Goal: Task Accomplishment & Management: Use online tool/utility

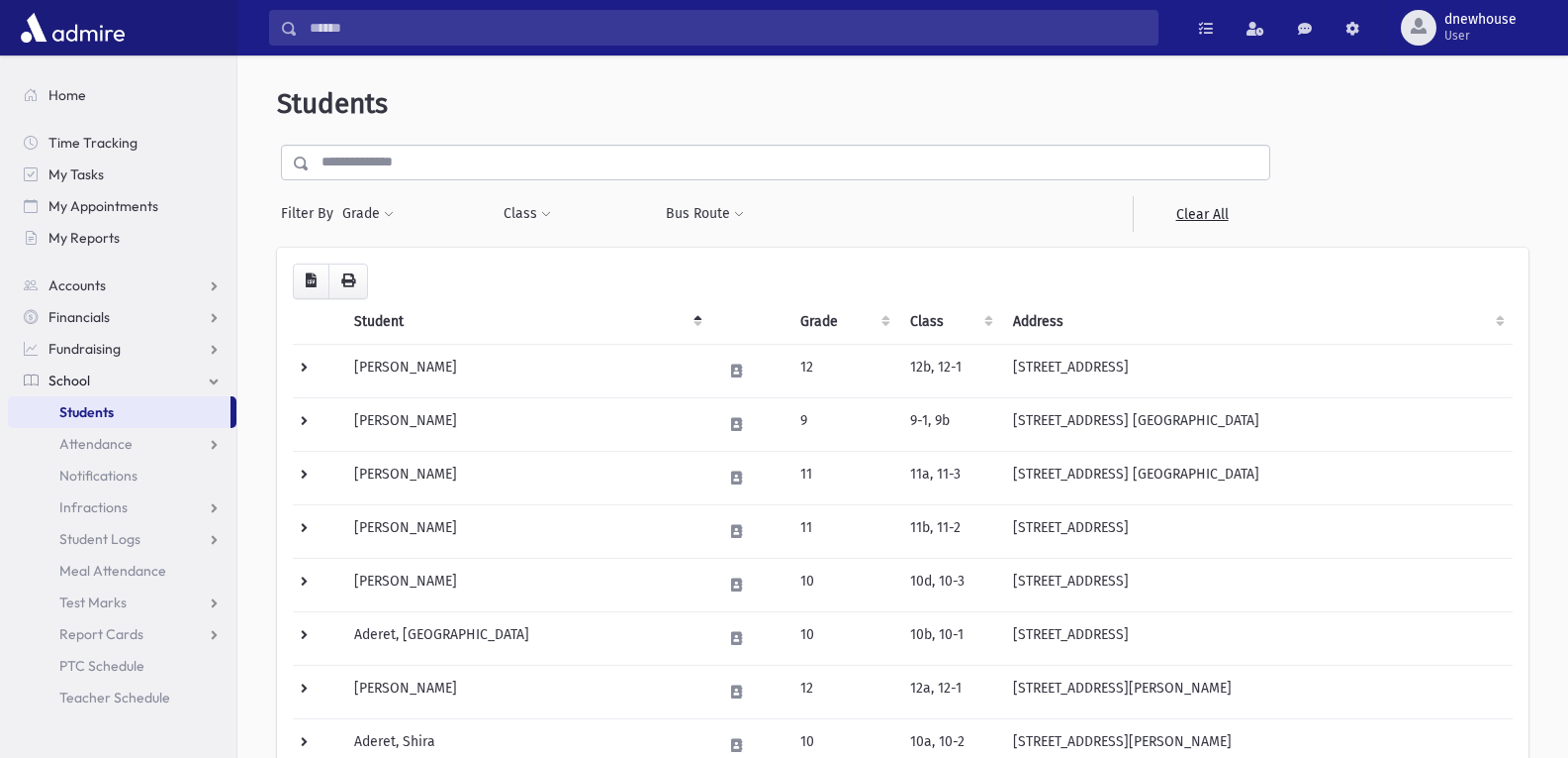
click at [115, 408] on link "Students" at bounding box center [119, 412] width 223 height 32
click at [105, 444] on span "Attendance" at bounding box center [95, 444] width 73 height 18
click at [88, 483] on span "Entry" at bounding box center [92, 475] width 34 height 18
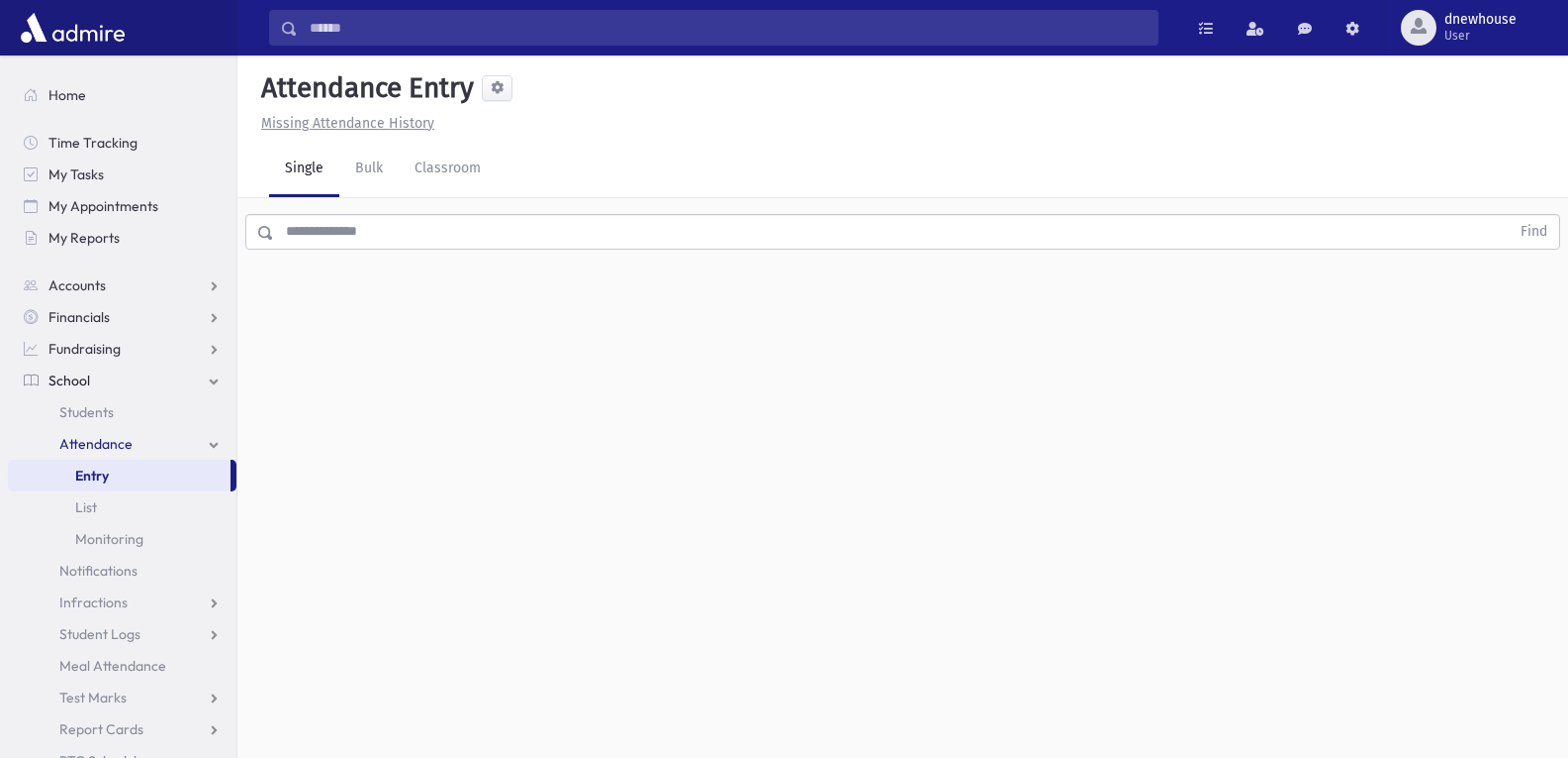
drag, startPoint x: 823, startPoint y: 117, endPoint x: 831, endPoint y: 76, distance: 41.8
click at [836, 110] on div "Attendance Entry Missing Attendance History" at bounding box center [903, 94] width 1331 height 78
drag, startPoint x: 799, startPoint y: 684, endPoint x: 937, endPoint y: 701, distance: 139.0
click at [845, 690] on div "Attendance Entry Missing Attendance History Single Bulk Classroom Find 0 record…" at bounding box center [903, 406] width 1331 height 702
drag, startPoint x: 1313, startPoint y: 711, endPoint x: 1332, endPoint y: 717, distance: 19.9
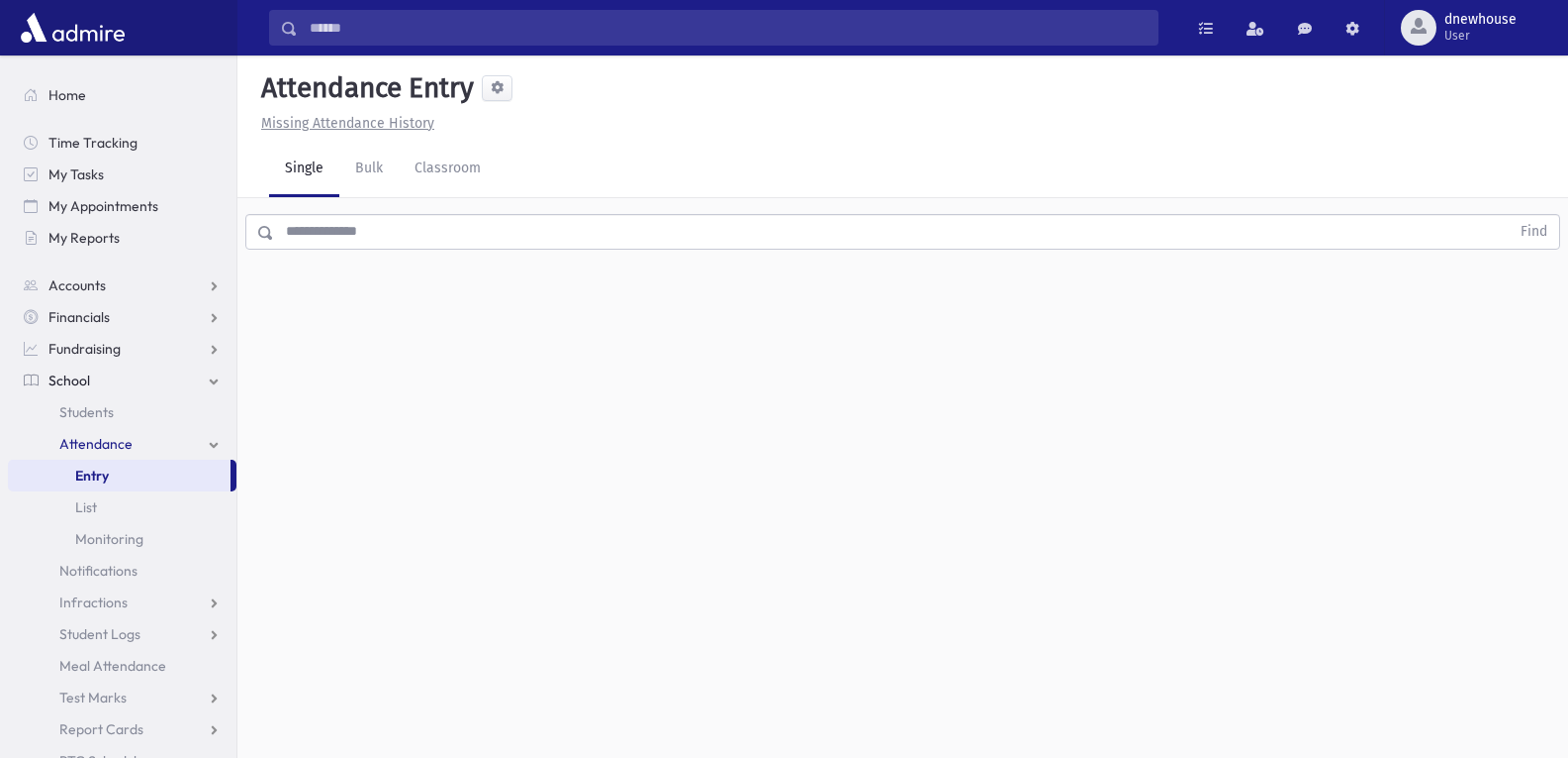
click at [1323, 716] on div "Attendance Entry Missing Attendance History Single Bulk Classroom Find 0 record…" at bounding box center [903, 406] width 1331 height 702
click at [1508, 675] on div "Attendance Entry Missing Attendance History Single Bulk Classroom Find 0 record…" at bounding box center [903, 406] width 1331 height 702
drag, startPoint x: 1001, startPoint y: 707, endPoint x: 719, endPoint y: 730, distance: 282.9
click at [774, 725] on div "Attendance Entry Missing Attendance History Single Bulk Classroom Find 0 record…" at bounding box center [903, 406] width 1331 height 702
click at [1187, 546] on div "Attendance Entry Missing Attendance History Single Bulk Classroom Find 0 record…" at bounding box center [903, 406] width 1331 height 702
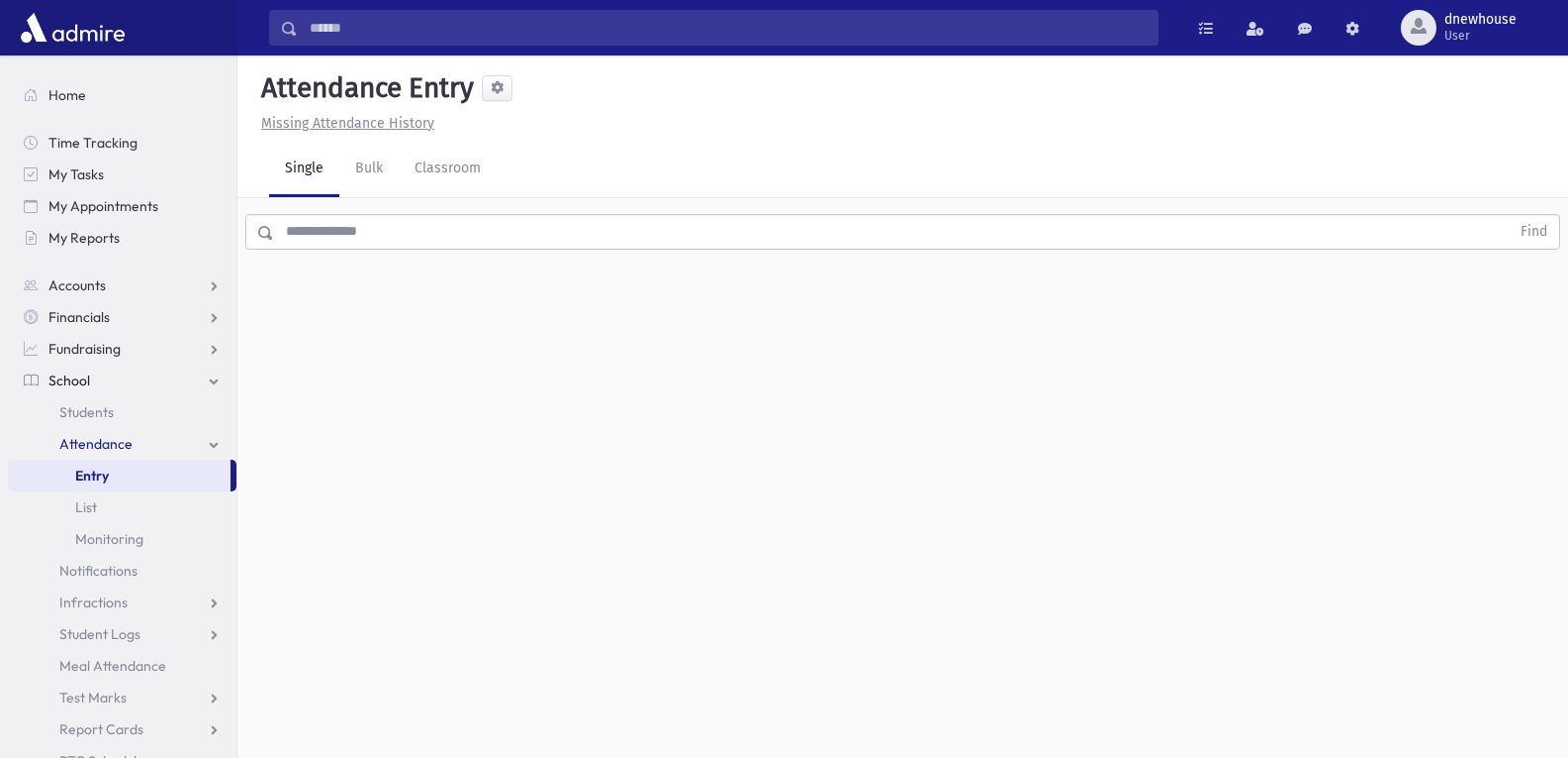
click at [296, 166] on link "Single" at bounding box center [304, 169] width 70 height 55
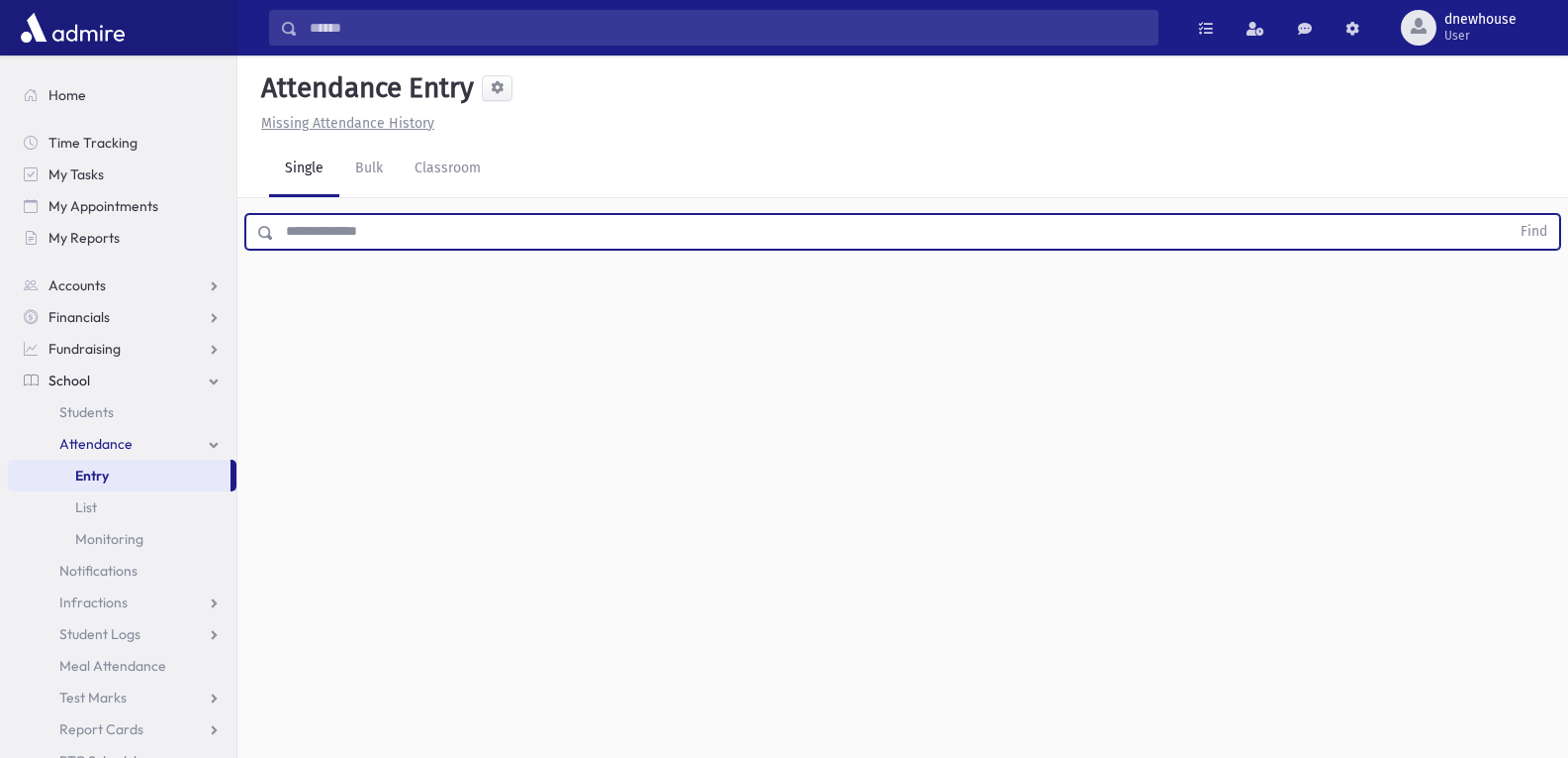
click at [297, 227] on input "text" at bounding box center [891, 232] width 1236 height 36
type input "********"
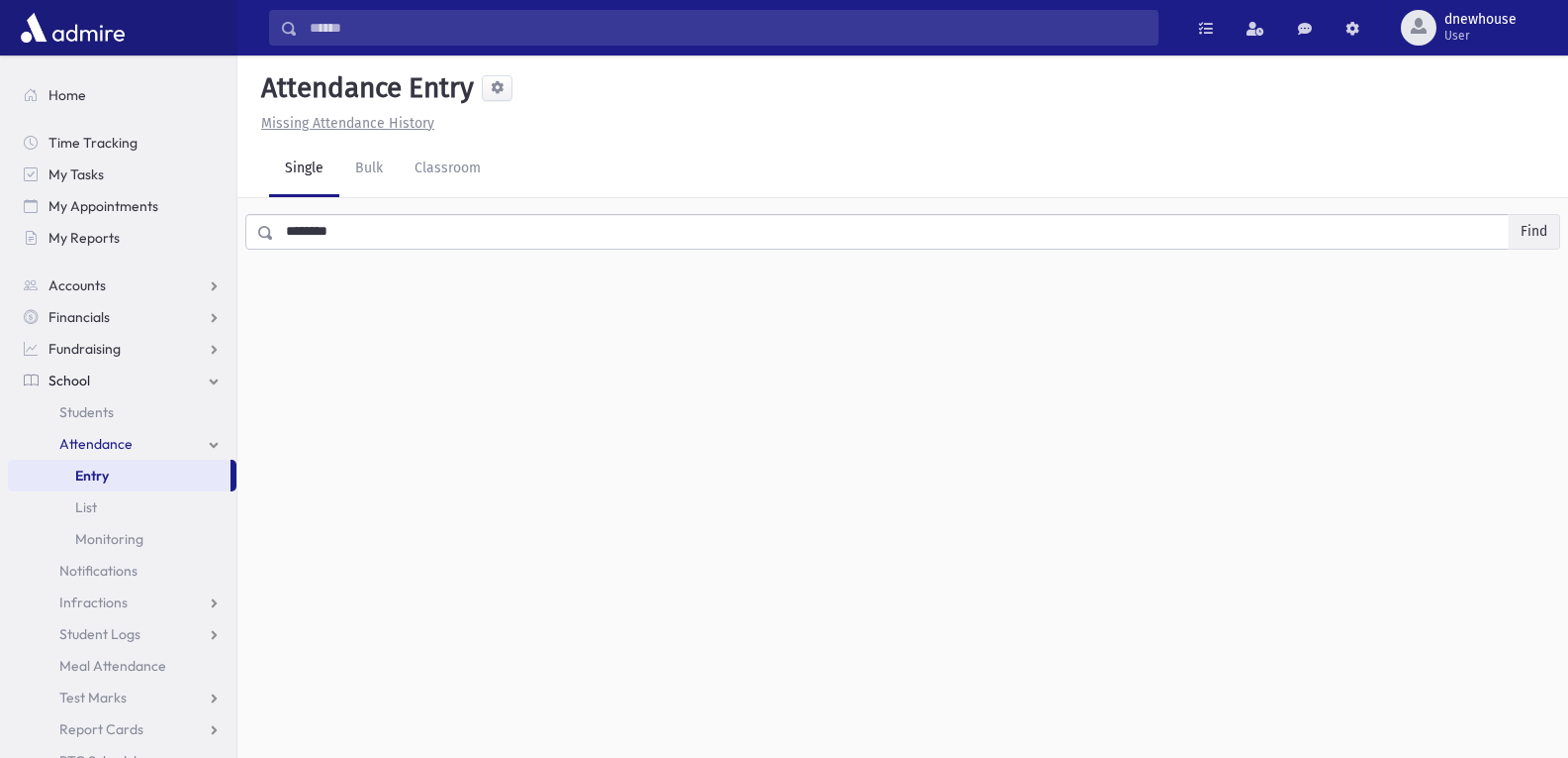
click at [1538, 228] on button "Find" at bounding box center [1534, 232] width 51 height 34
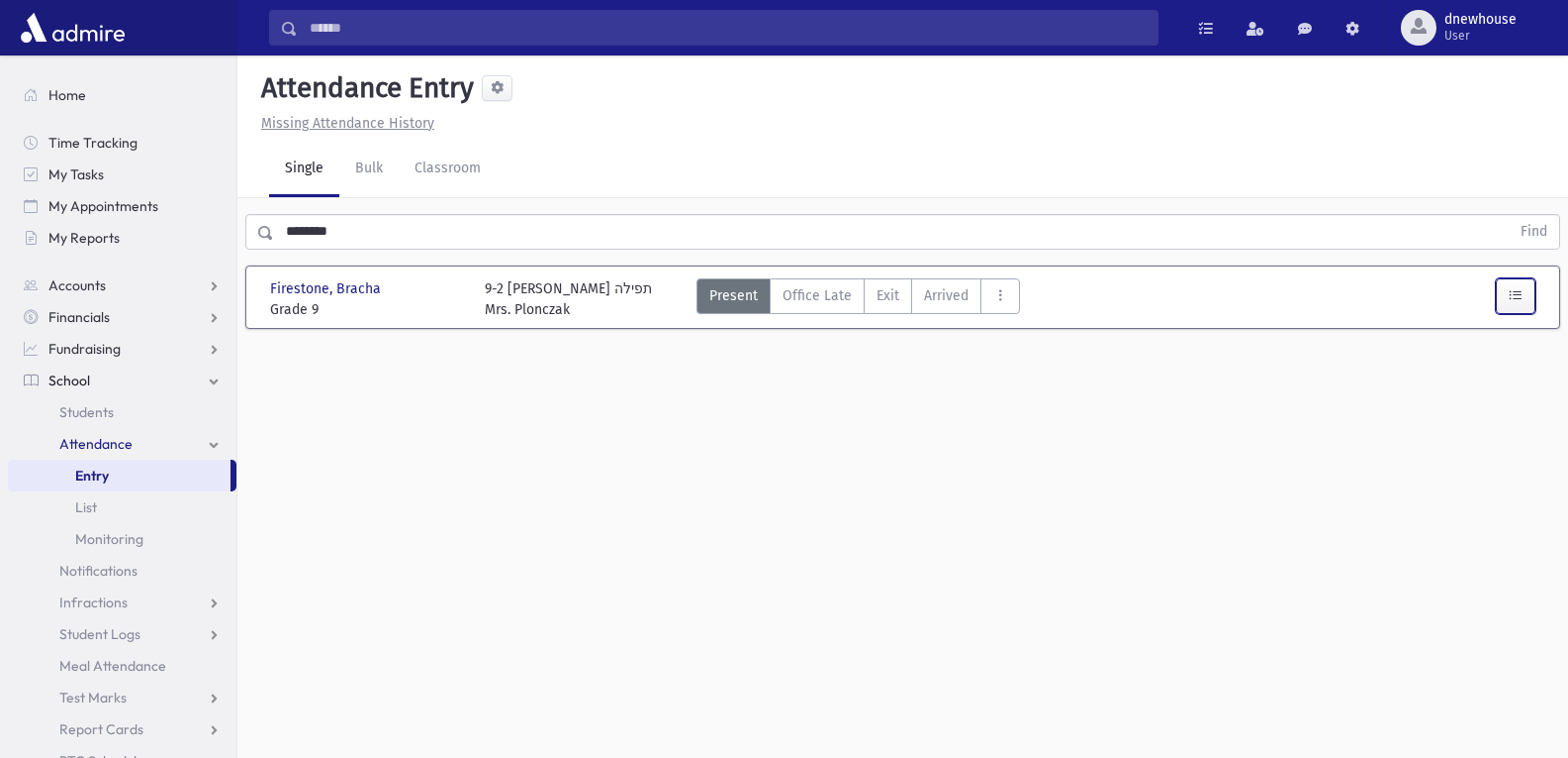
click at [1504, 300] on button "button" at bounding box center [1516, 296] width 40 height 36
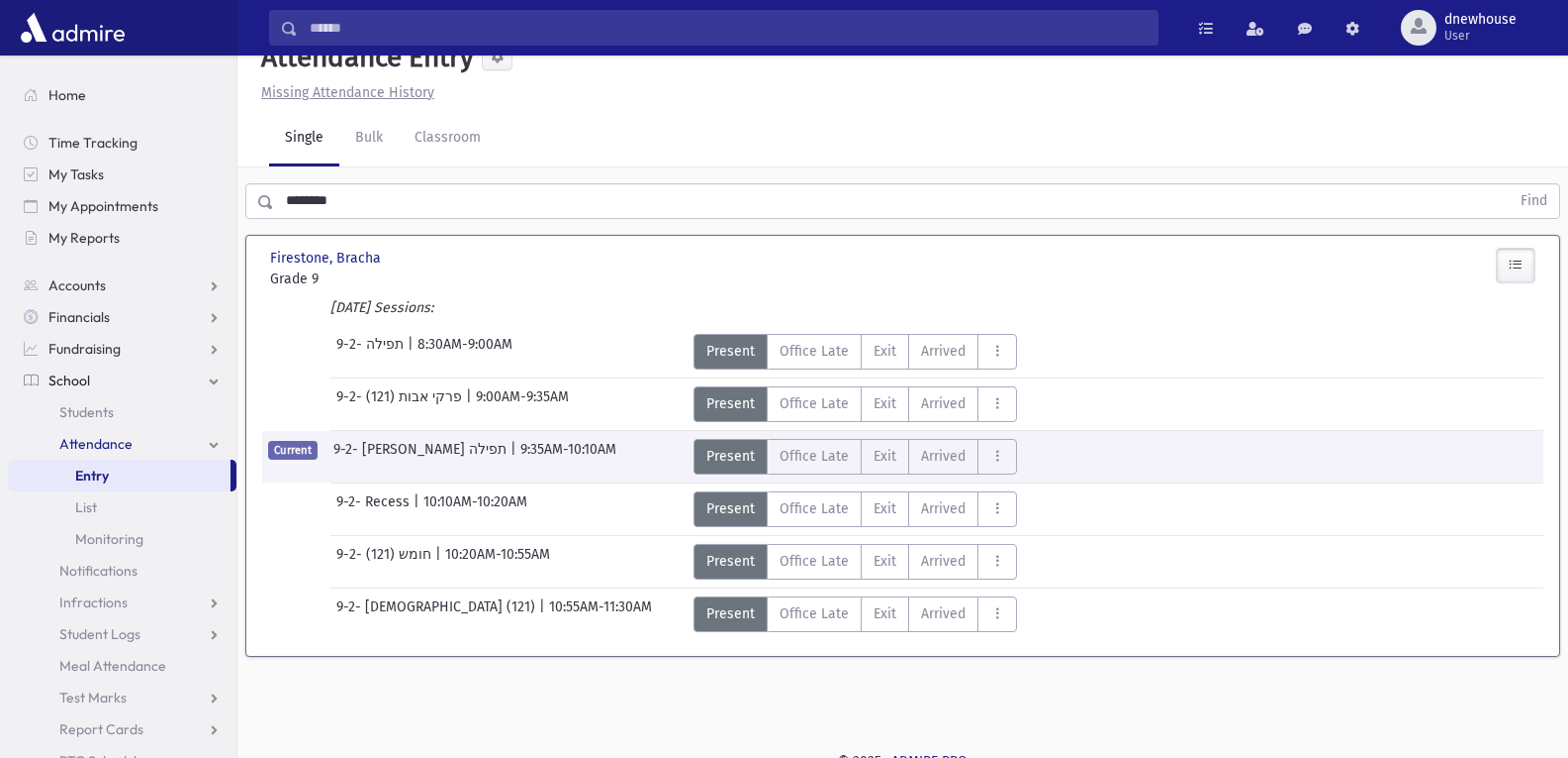
scroll to position [45, 0]
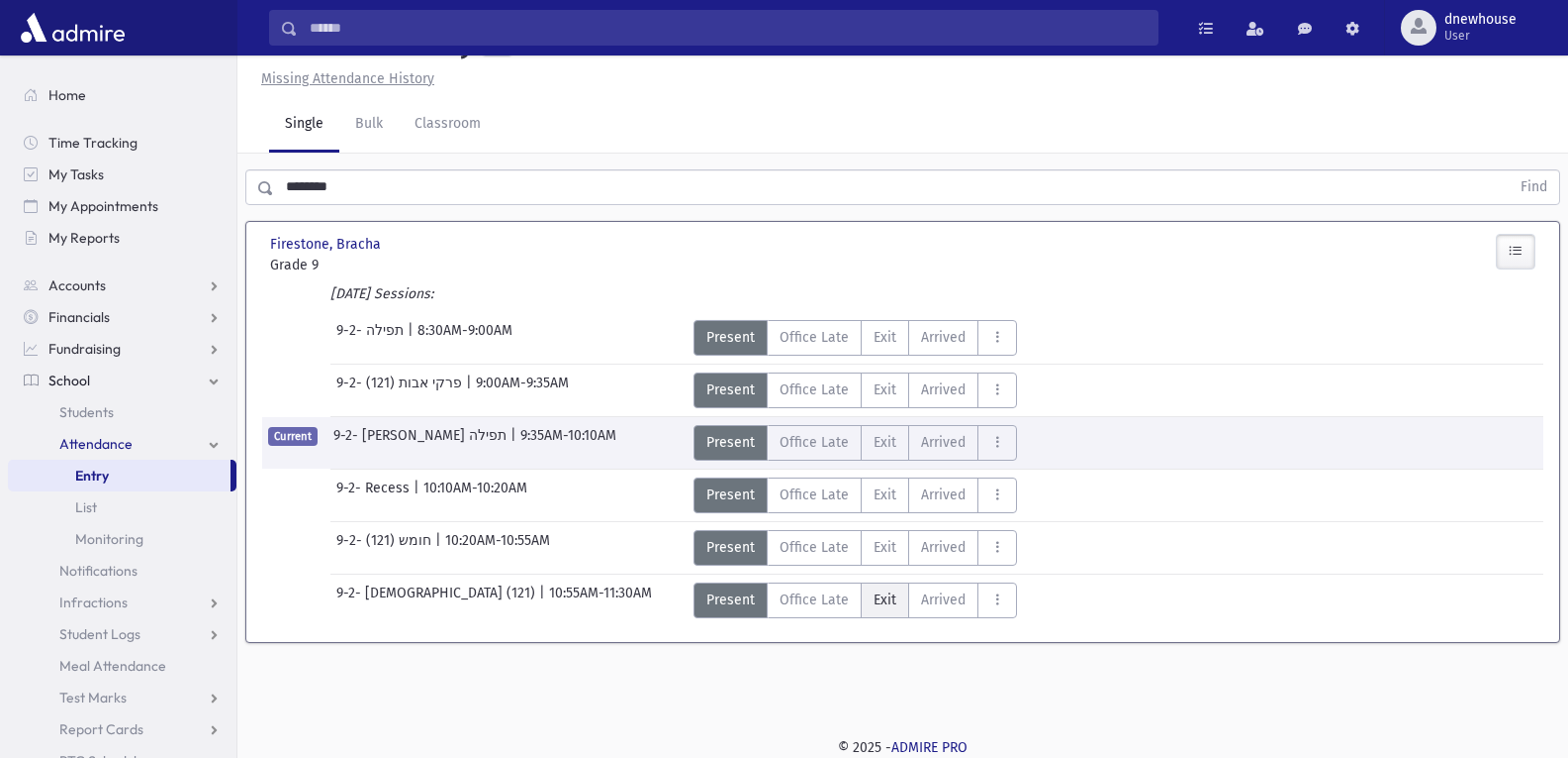
click at [879, 599] on span "Exit" at bounding box center [884, 599] width 23 height 21
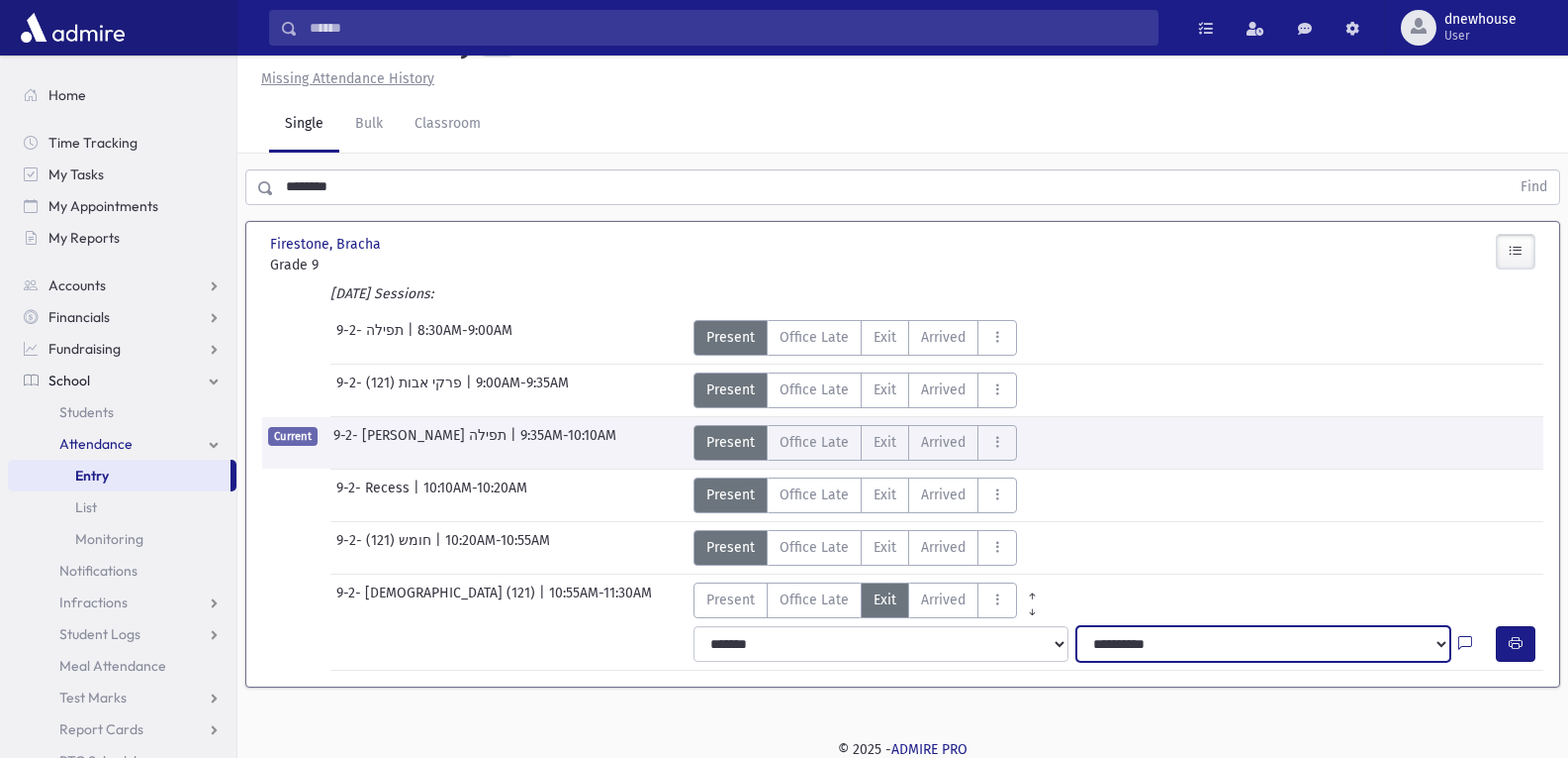
click at [1189, 647] on select "**********" at bounding box center [1263, 644] width 374 height 36
select select "**********"
click at [1076, 626] on select "**********" at bounding box center [1263, 644] width 374 height 36
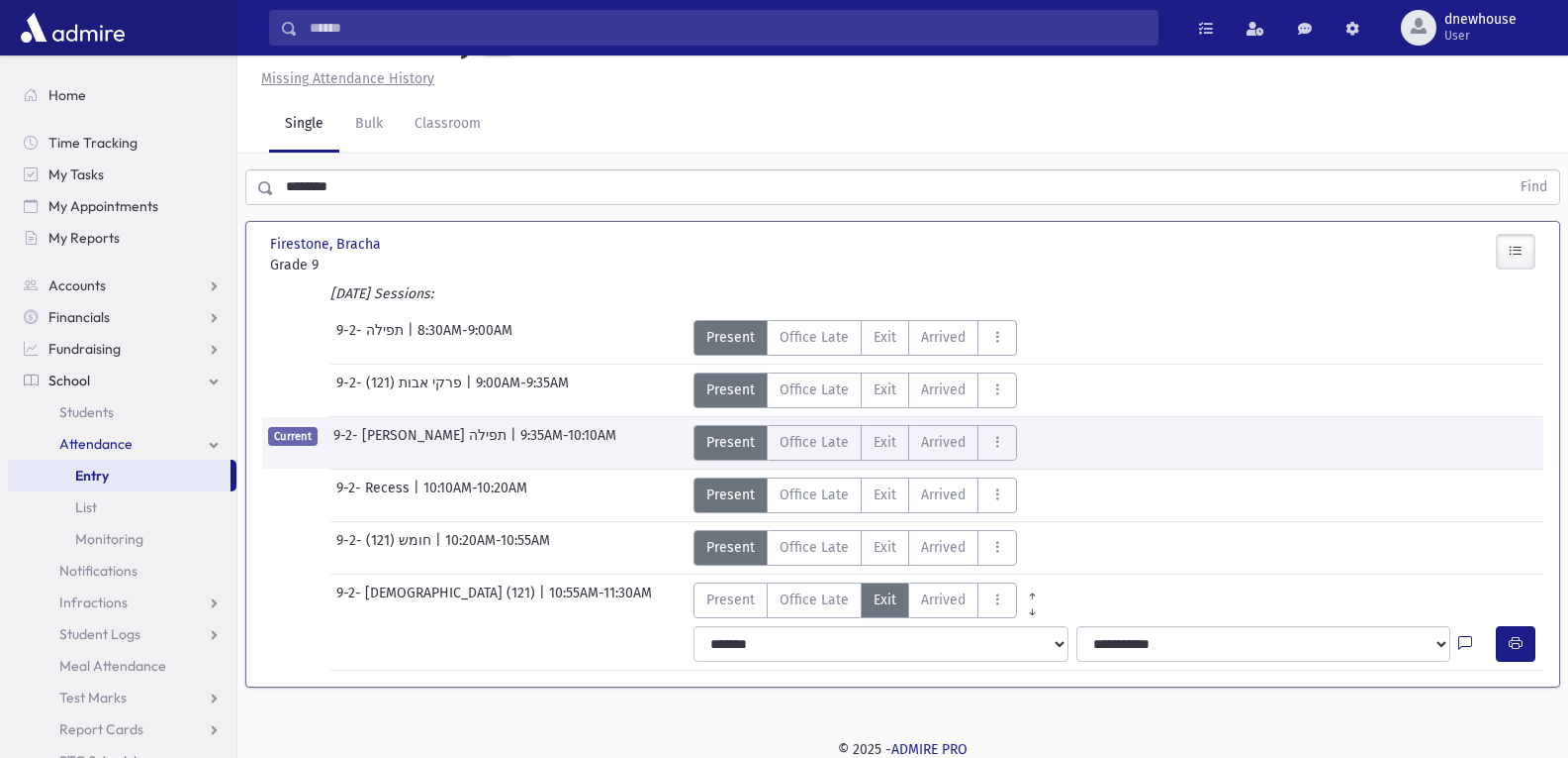
click at [1470, 641] on icon at bounding box center [1466, 644] width 14 height 17
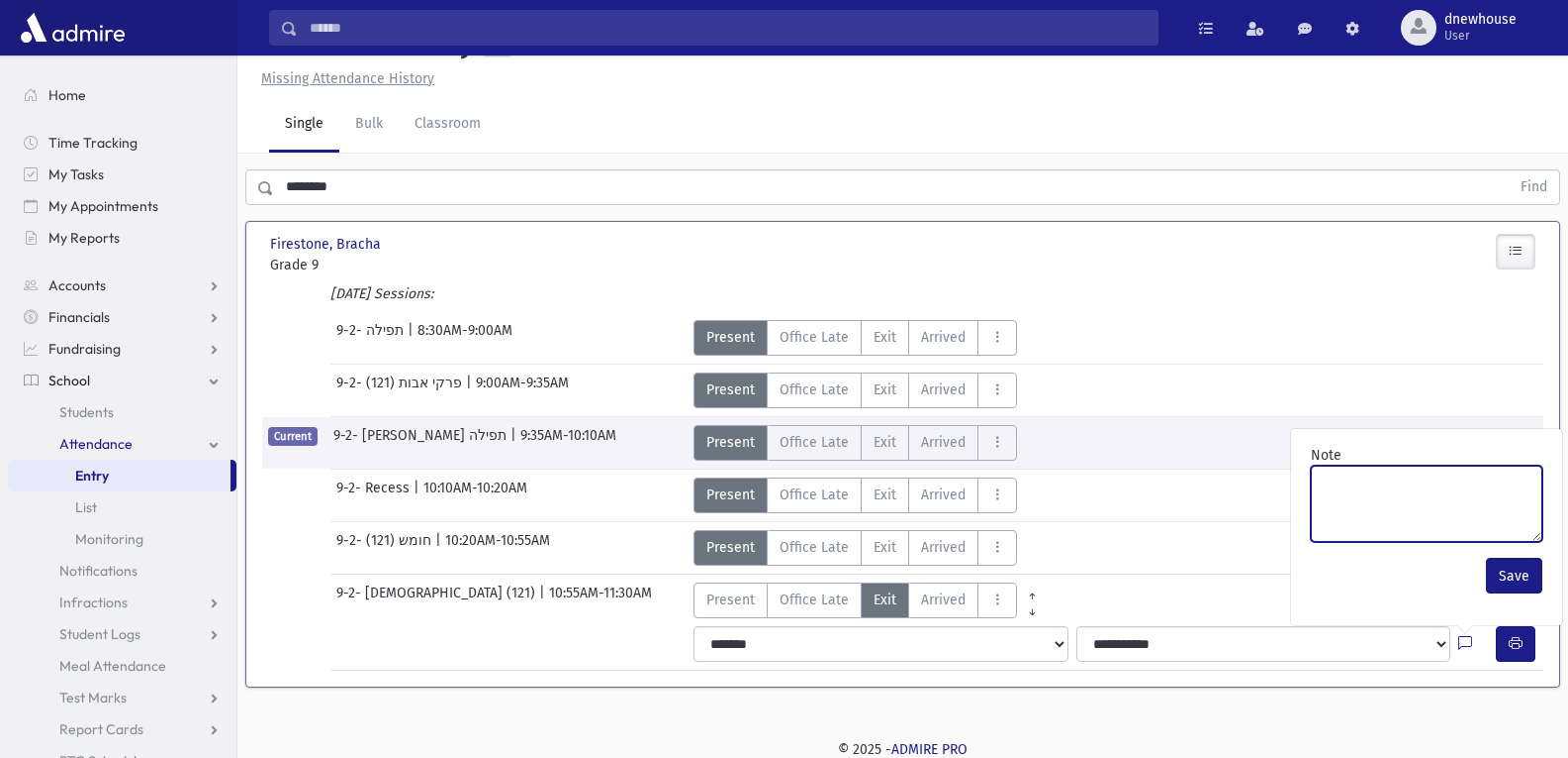
drag, startPoint x: 1325, startPoint y: 484, endPoint x: 1345, endPoint y: 484, distance: 20.0
click at [1335, 484] on textarea "Note" at bounding box center [1427, 503] width 232 height 76
type textarea "******"
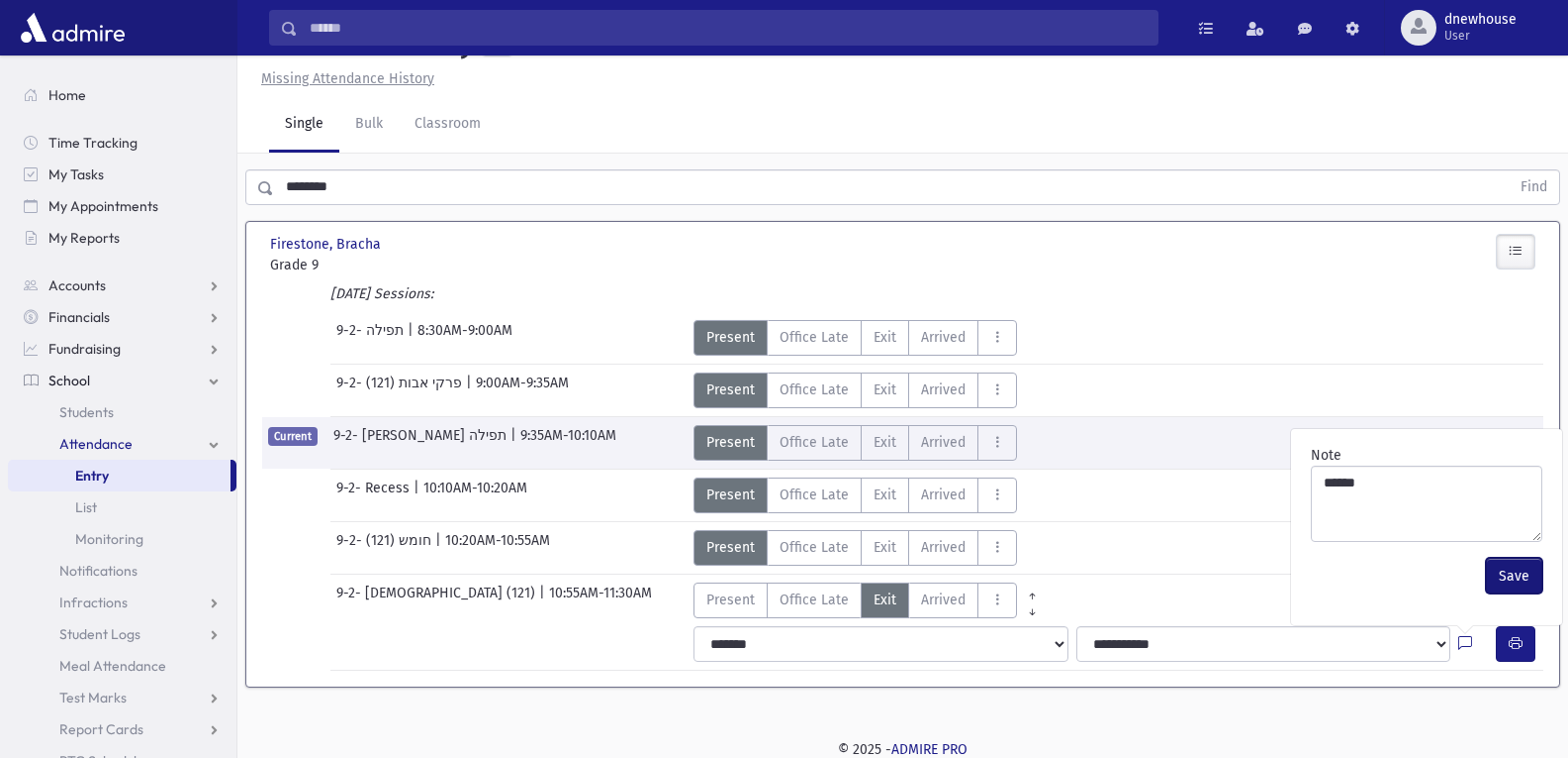
click at [1517, 574] on button "Save" at bounding box center [1514, 575] width 56 height 36
click at [1516, 638] on icon "button" at bounding box center [1516, 643] width 14 height 17
